Goal: Obtain resource: Obtain resource

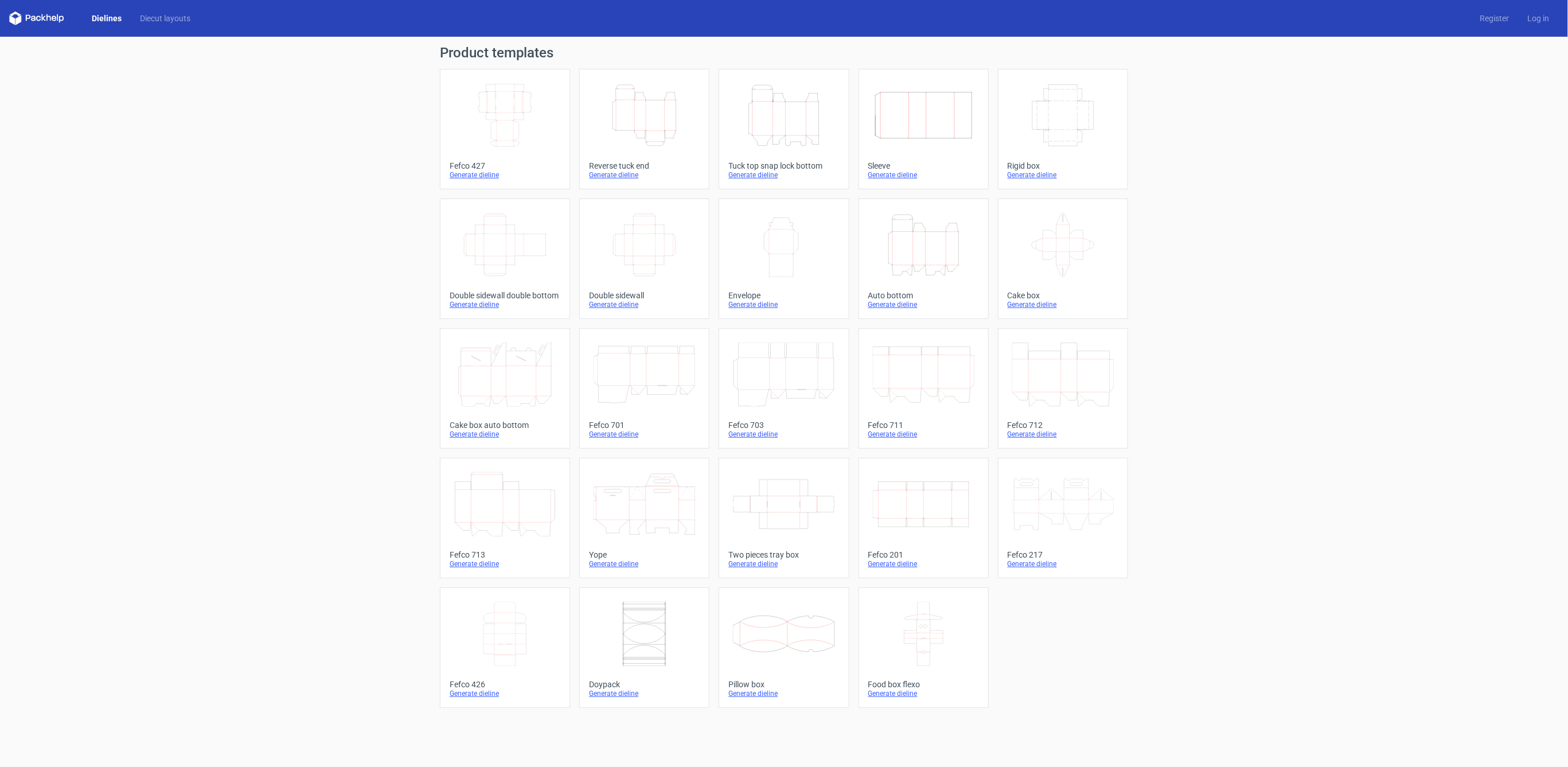
click at [100, 19] on link "Dielines" at bounding box center [107, 18] width 48 height 12
click at [151, 20] on link "Diecut layouts" at bounding box center [165, 18] width 69 height 12
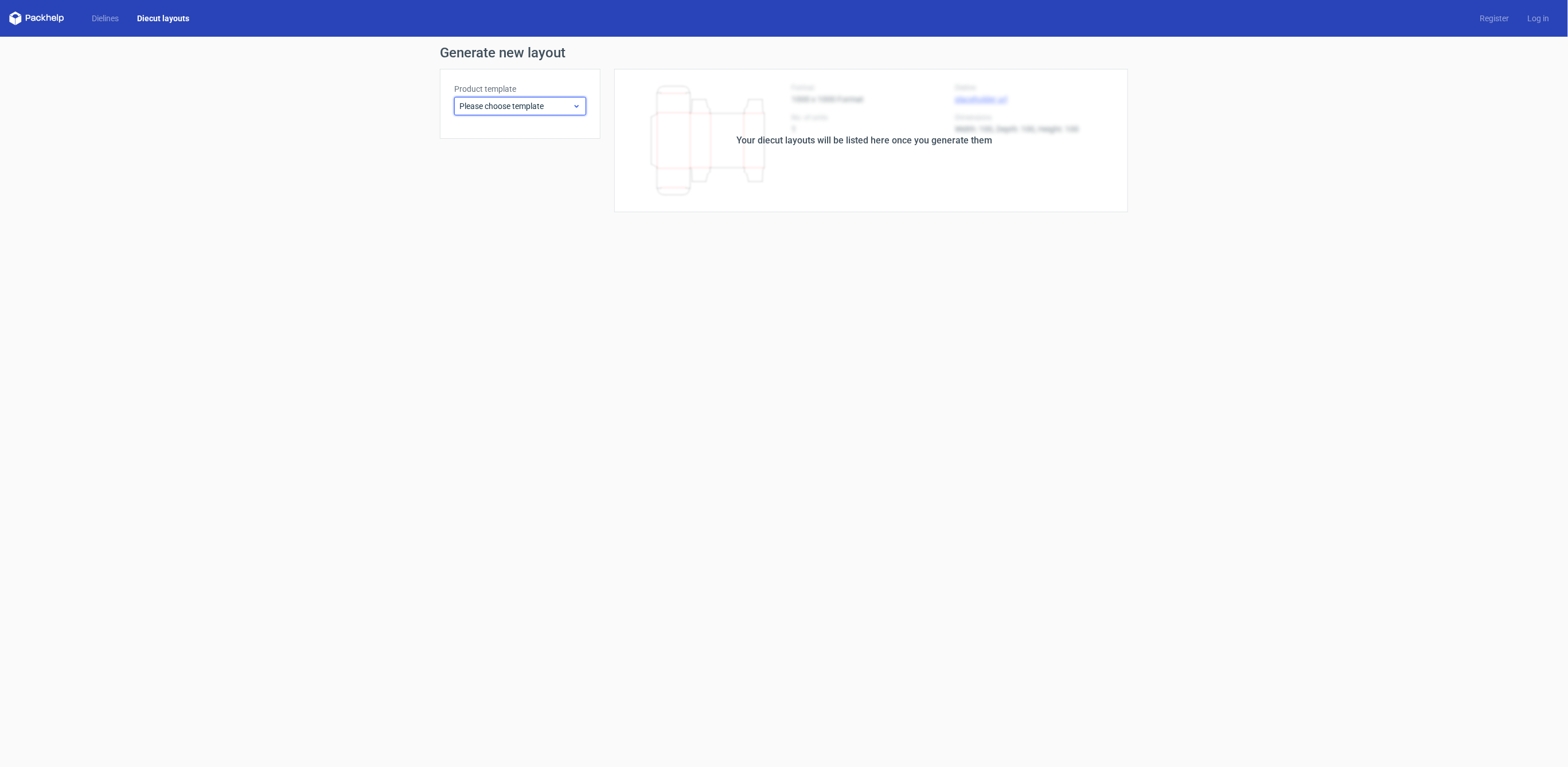
click at [509, 110] on span "Please choose template" at bounding box center [516, 106] width 113 height 12
click at [335, 183] on div "Generate new layout Product template Please choose template Your diecut layouts…" at bounding box center [784, 129] width 1568 height 184
click at [486, 227] on form "Generate new layout Product template Please choose template Your diecut layouts…" at bounding box center [784, 402] width 1568 height 730
click at [44, 15] on icon at bounding box center [37, 18] width 55 height 14
click at [44, 19] on icon at bounding box center [37, 18] width 55 height 14
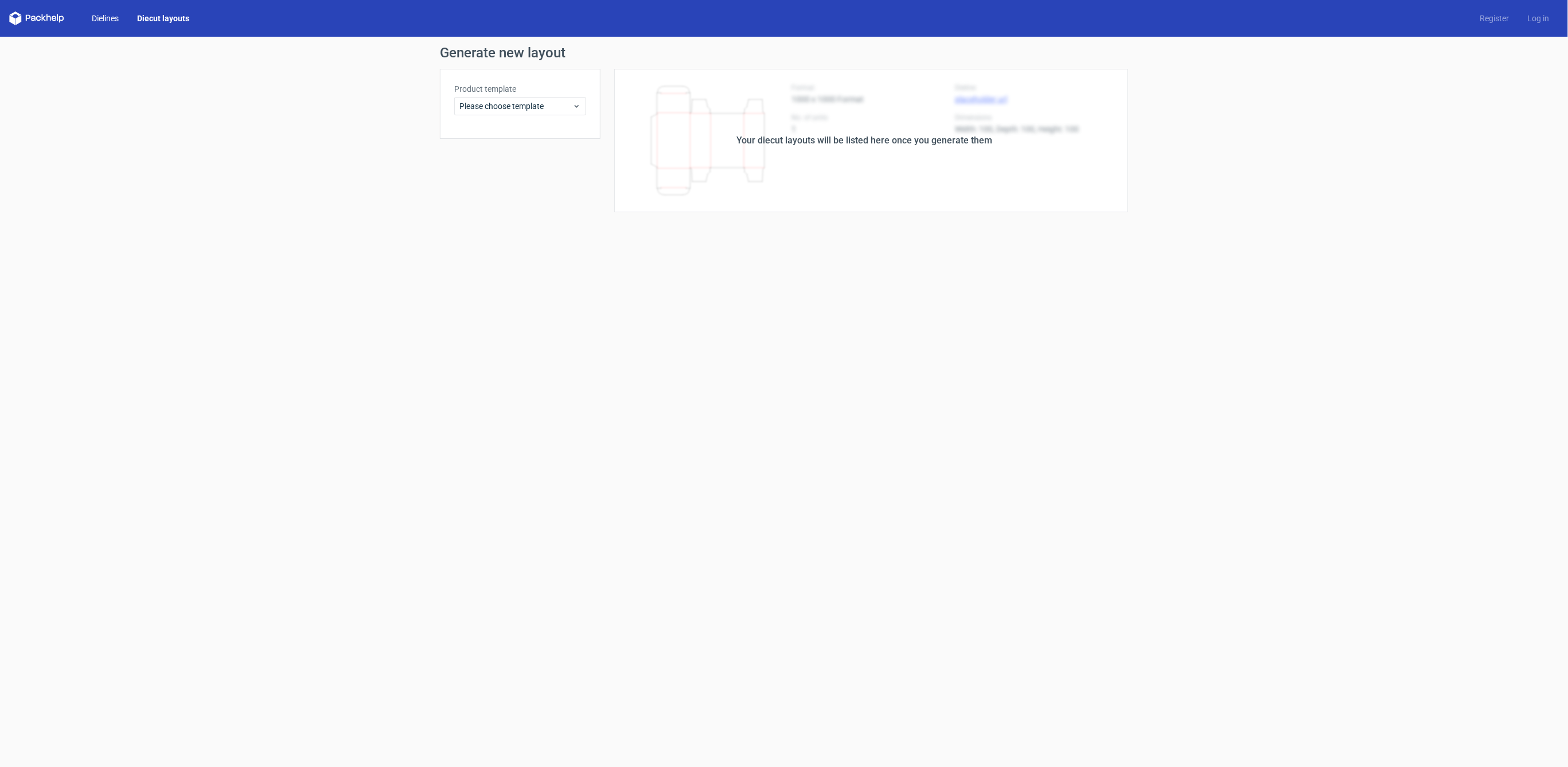
click at [102, 15] on link "Dielines" at bounding box center [105, 18] width 45 height 12
